Goal: Task Accomplishment & Management: Complete application form

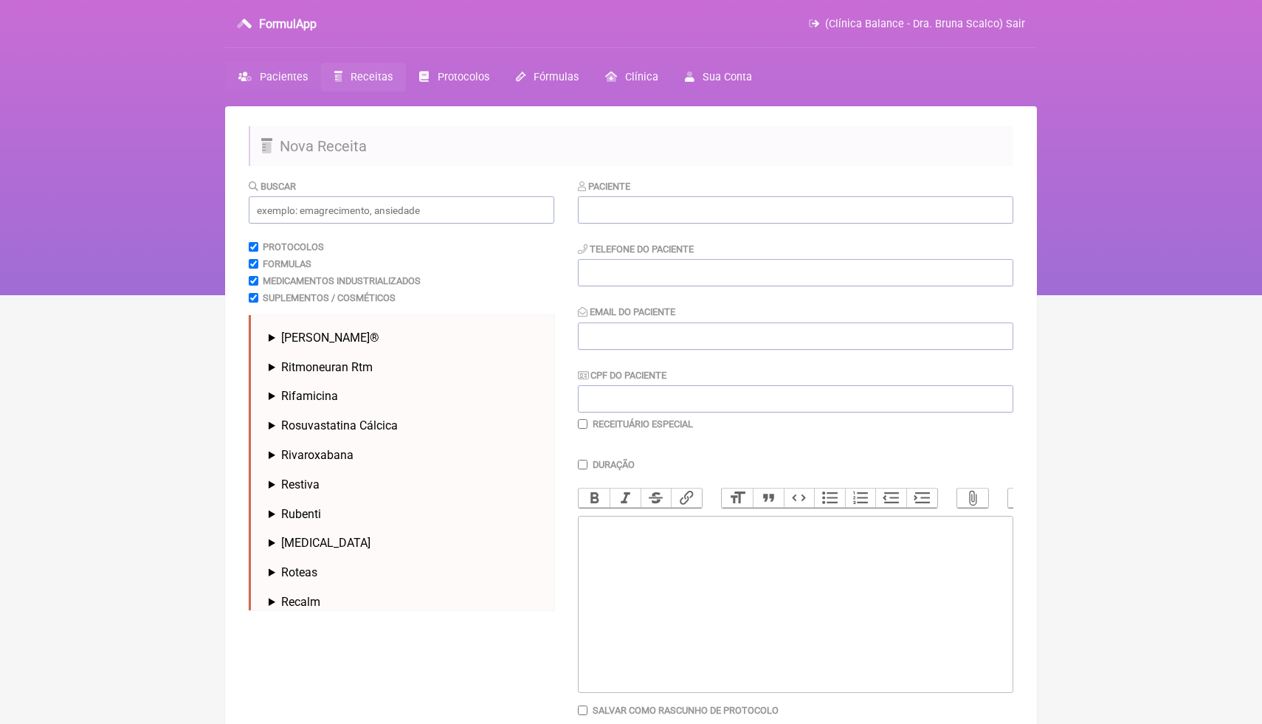
click at [273, 82] on span "Pacientes" at bounding box center [284, 77] width 48 height 13
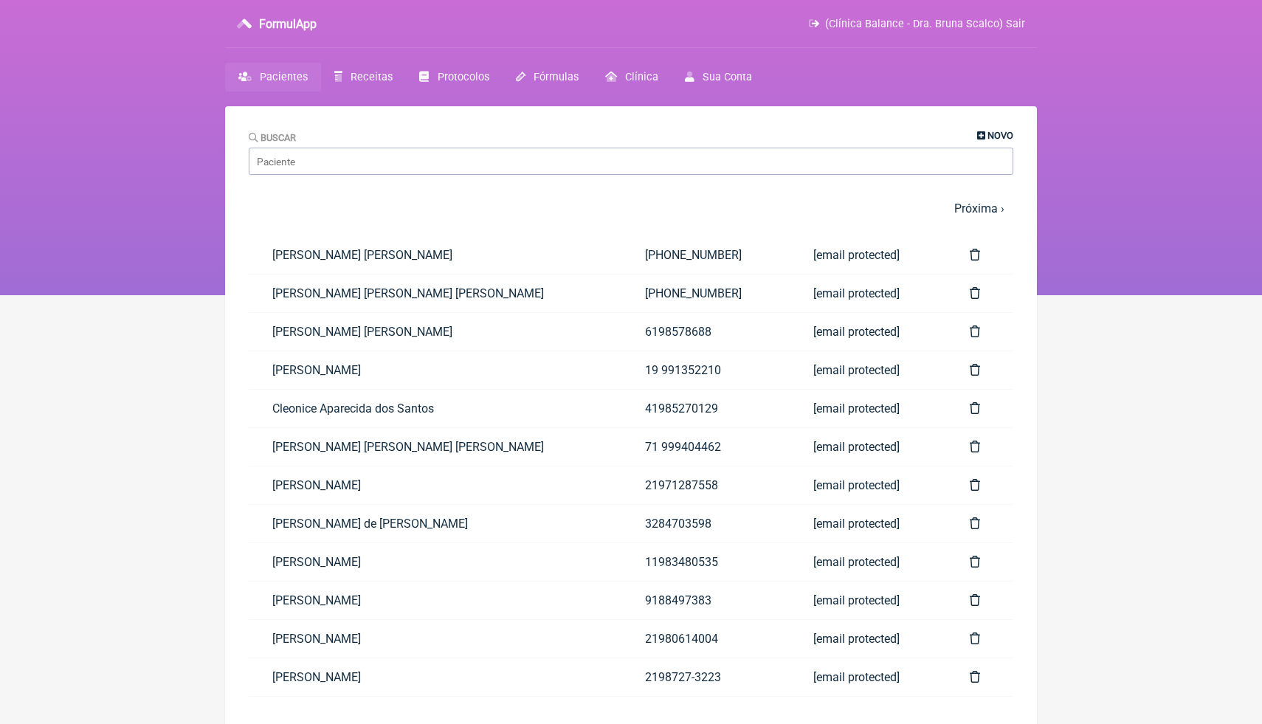
click at [992, 139] on span "Novo" at bounding box center [1001, 135] width 26 height 11
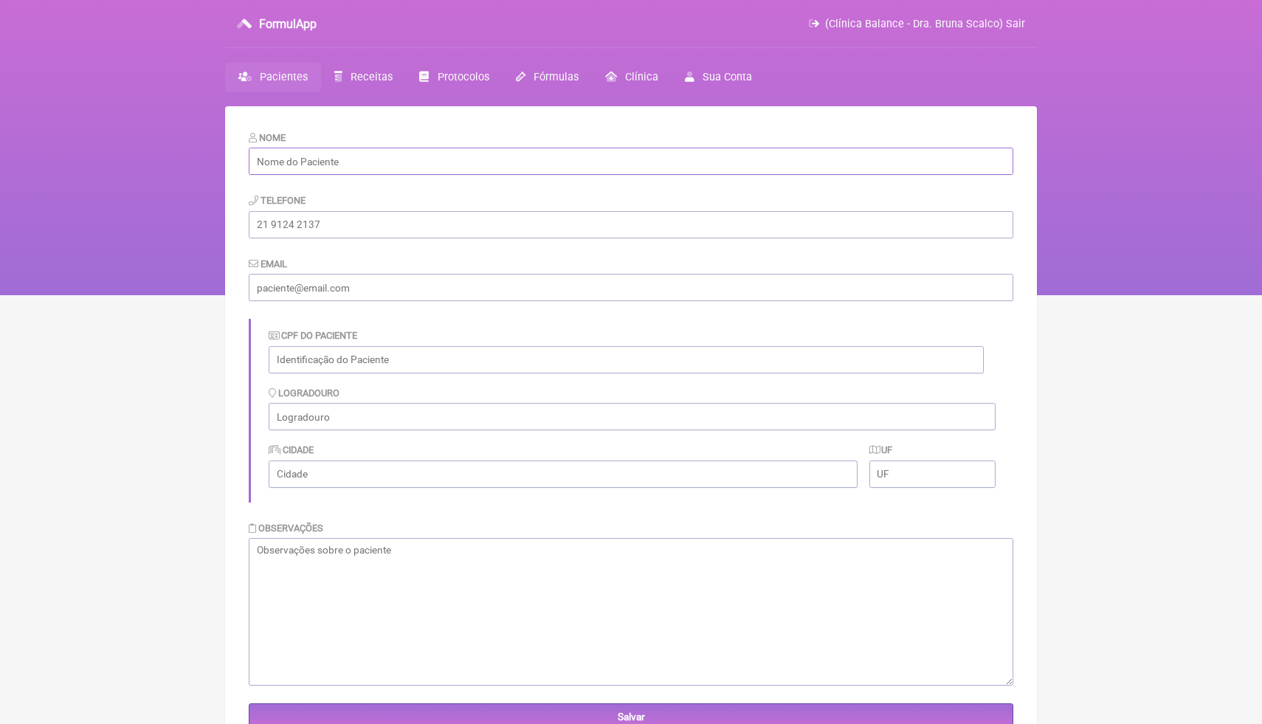
click at [407, 165] on input "text" at bounding box center [631, 161] width 765 height 27
paste input "[PERSON_NAME] [PERSON_NAME]"
type input "[PERSON_NAME] [PERSON_NAME]"
click at [405, 365] on input "text" at bounding box center [626, 359] width 715 height 27
paste input "392.610.000-10"
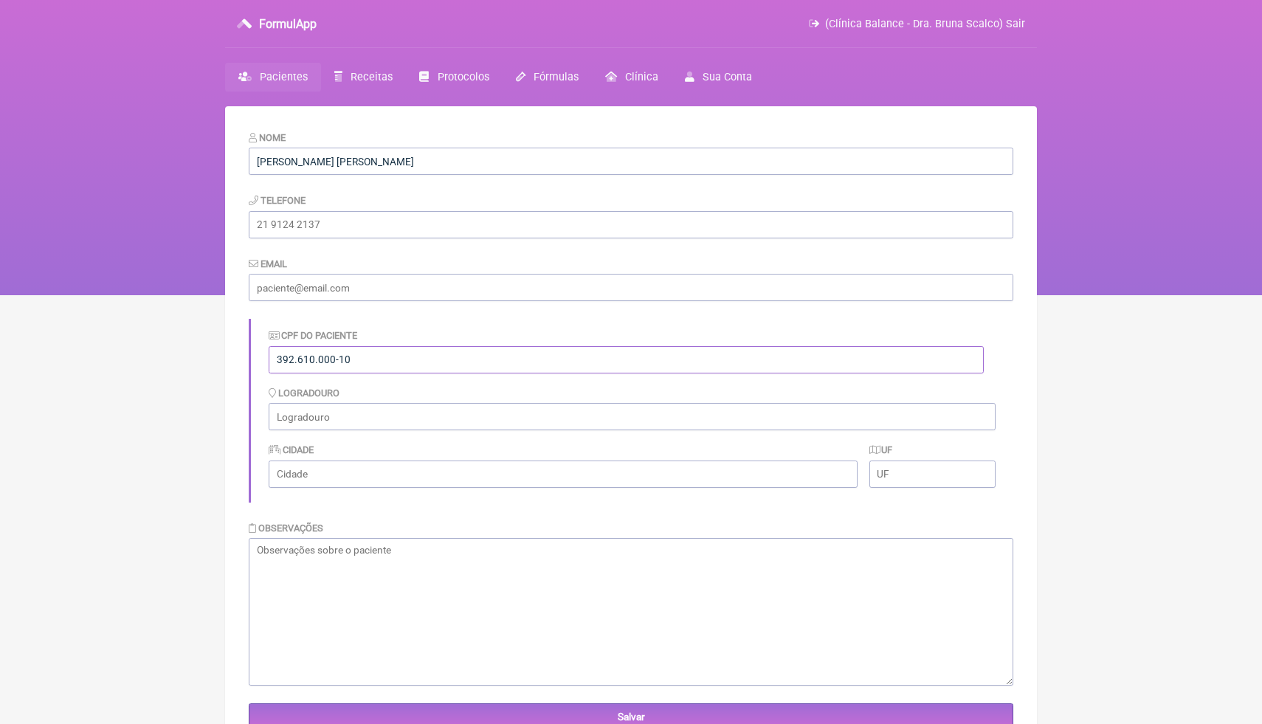
type input "392.610.000-10"
click at [417, 319] on form "Nome [PERSON_NAME] [PERSON_NAME] Telefone Email CPF do Paciente 392.610.000-10 …" at bounding box center [631, 430] width 765 height 601
click at [383, 289] on input "email" at bounding box center [631, 287] width 765 height 27
type input "v"
paste input "[EMAIL_ADDRESS][DOMAIN_NAME]"
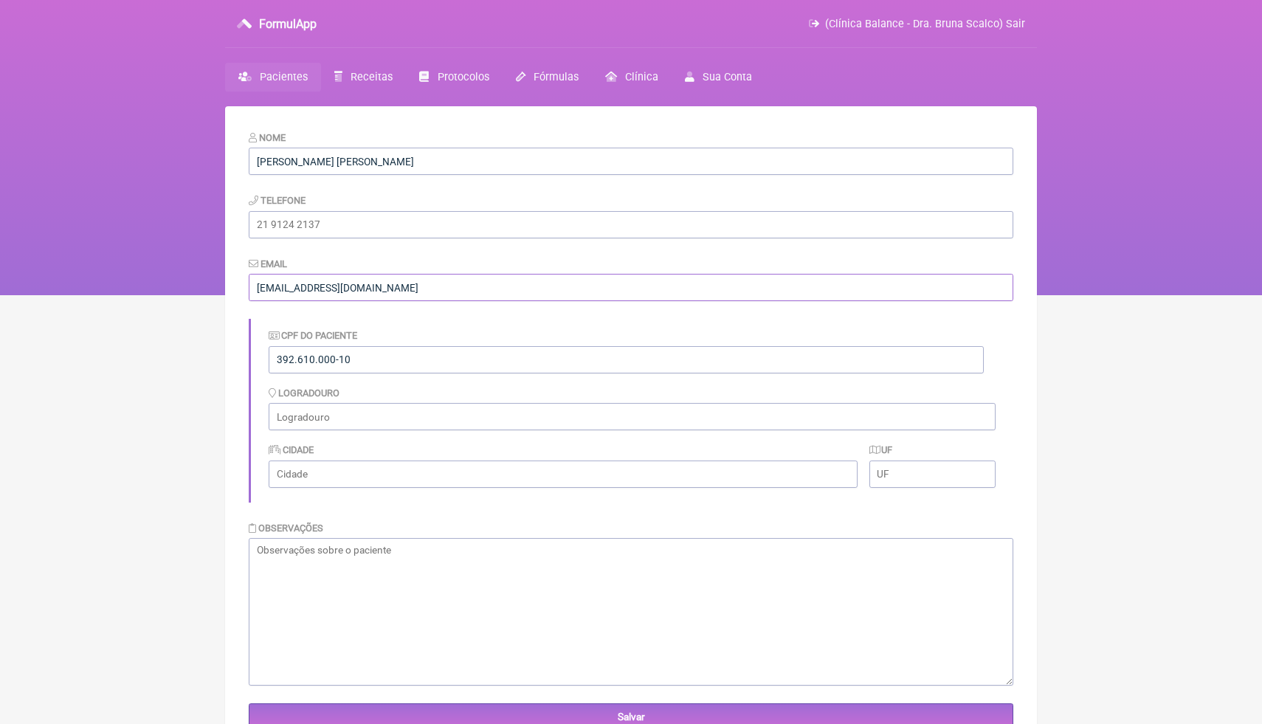
type input "[EMAIL_ADDRESS][DOMAIN_NAME]"
click at [385, 320] on div "CPF do Paciente 392.610.000-10 [GEOGRAPHIC_DATA] Cidade UF" at bounding box center [631, 410] width 765 height 183
click at [315, 228] on input "tel" at bounding box center [631, 224] width 765 height 27
click at [339, 228] on input "tel" at bounding box center [631, 224] width 765 height 27
drag, startPoint x: 337, startPoint y: 228, endPoint x: 209, endPoint y: 227, distance: 127.7
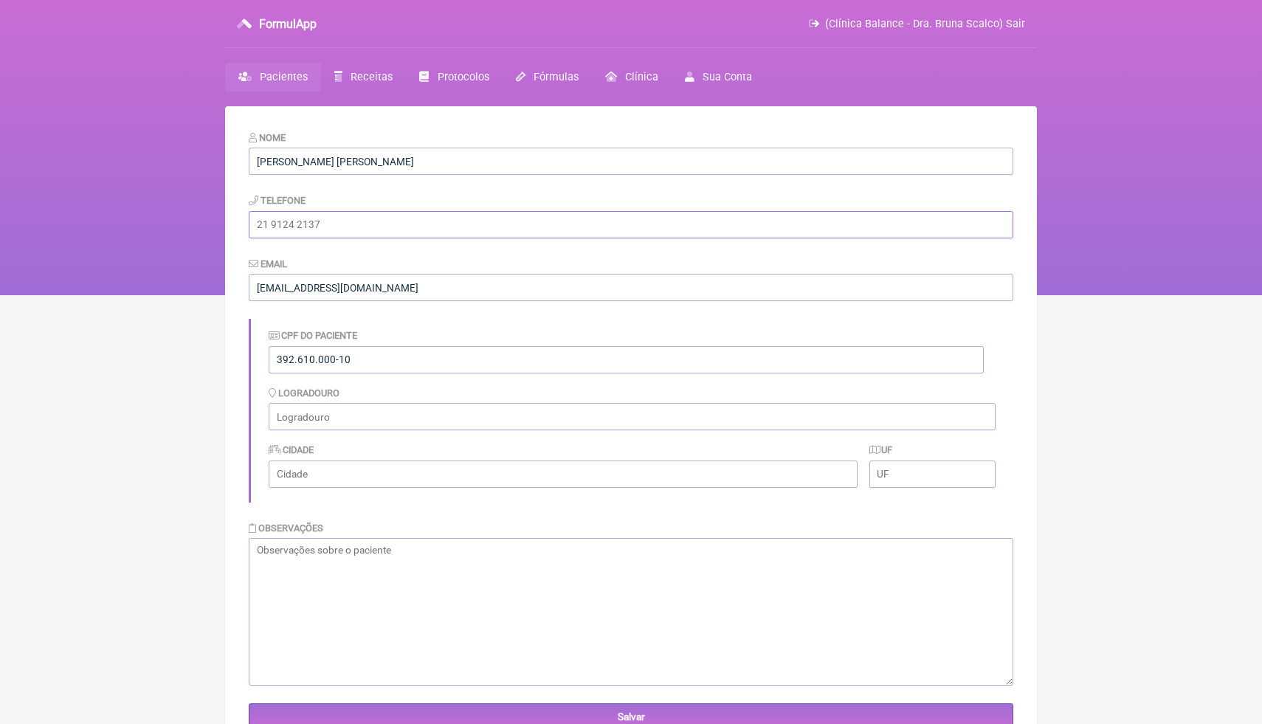
click at [208, 227] on div "FormulApp (Clínica Balance - Dra. [PERSON_NAME]) Sair [GEOGRAPHIC_DATA] Receita…" at bounding box center [631, 147] width 1262 height 295
paste input "[PHONE_NUMBER]"
type input "[PHONE_NUMBER]"
click at [239, 259] on main "Nome [PERSON_NAME] [PERSON_NAME] Telefone [PHONE_NUMBER] Email [EMAIL_ADDRESS][…" at bounding box center [631, 468] width 812 height 724
click at [409, 723] on input "Salvar" at bounding box center [631, 717] width 765 height 27
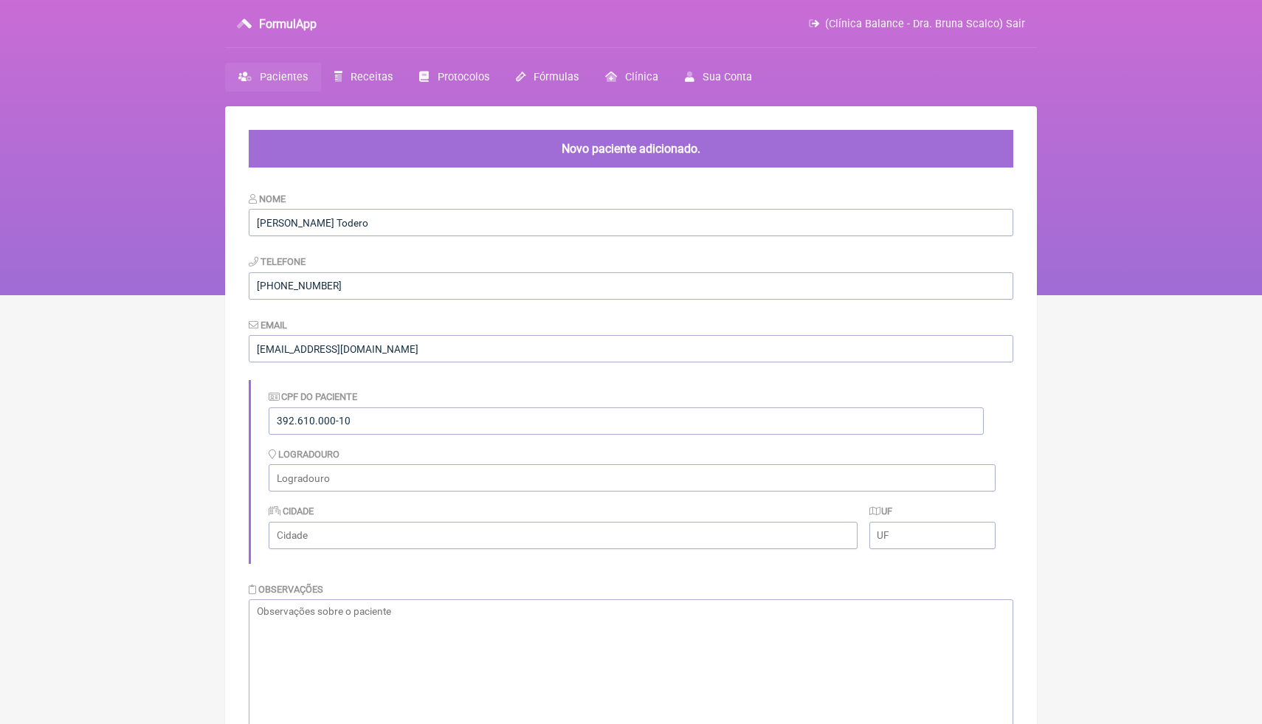
click at [289, 79] on span "Pacientes" at bounding box center [284, 77] width 48 height 13
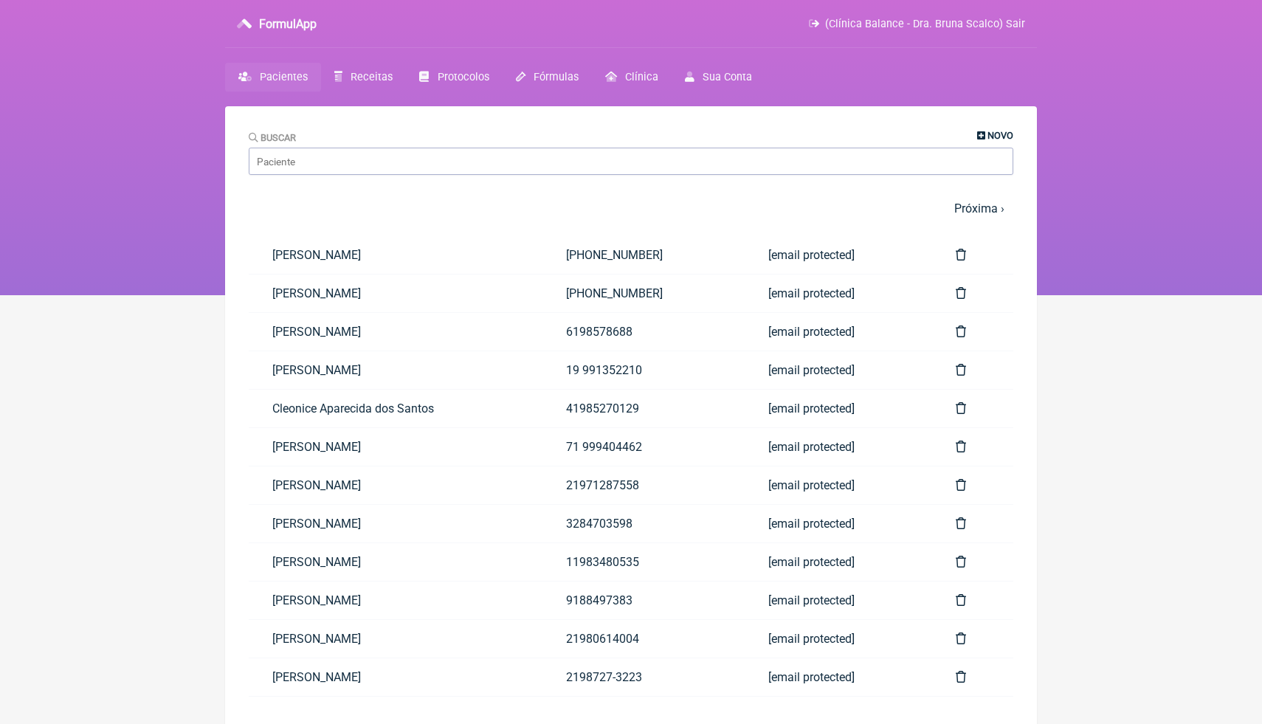
click at [990, 137] on span "Novo" at bounding box center [1001, 135] width 26 height 11
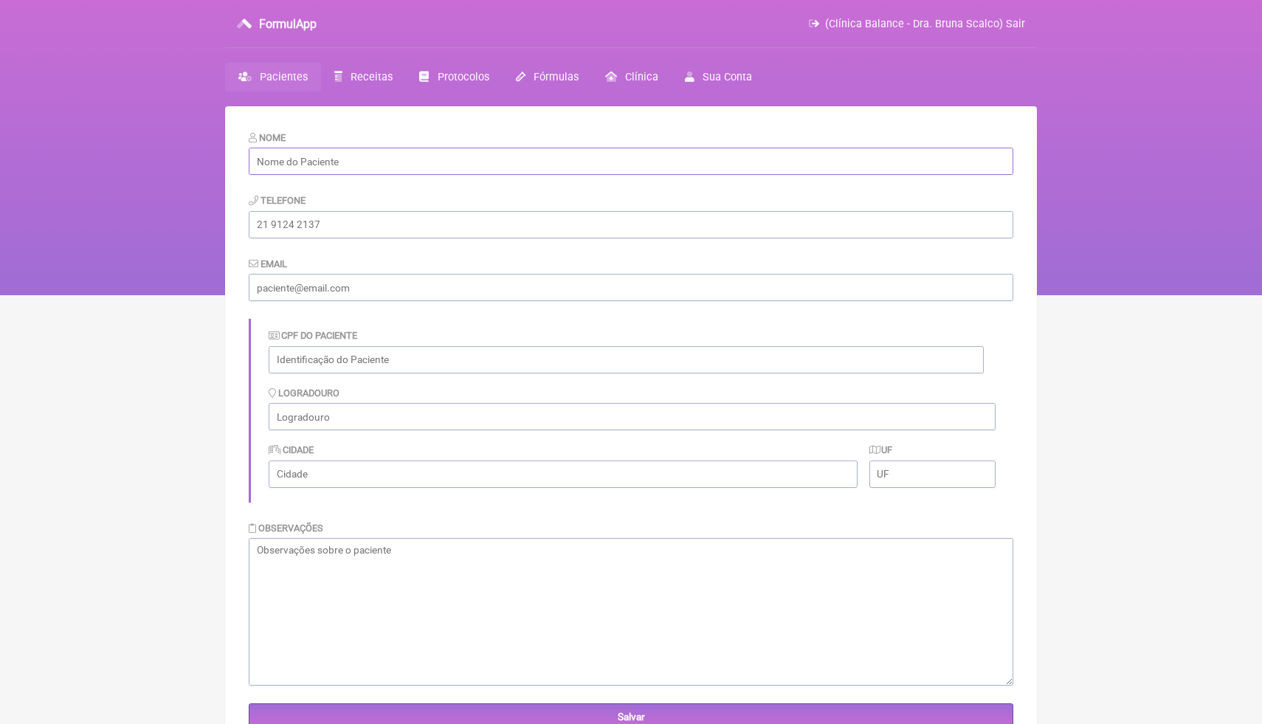
click at [609, 170] on input "text" at bounding box center [631, 161] width 765 height 27
